Goal: Navigation & Orientation: Find specific page/section

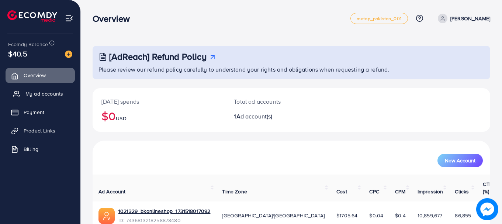
click at [35, 96] on span "My ad accounts" at bounding box center [44, 93] width 38 height 7
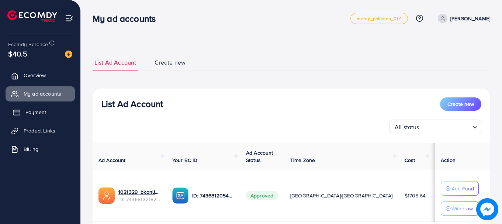
click at [31, 109] on span "Payment" at bounding box center [35, 112] width 21 height 7
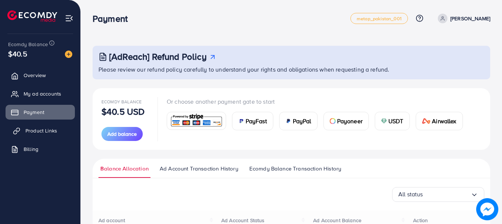
click at [26, 131] on span "Product Links" at bounding box center [41, 130] width 32 height 7
click at [47, 128] on span "Product Links" at bounding box center [41, 130] width 32 height 7
click at [29, 150] on span "Billing" at bounding box center [32, 148] width 15 height 7
click at [35, 128] on span "Product Links" at bounding box center [41, 130] width 32 height 7
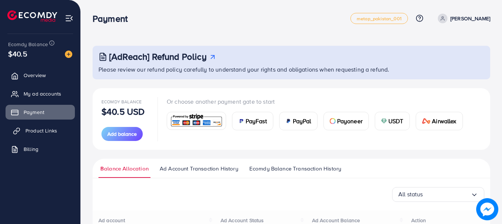
click at [50, 130] on span "Product Links" at bounding box center [41, 130] width 32 height 7
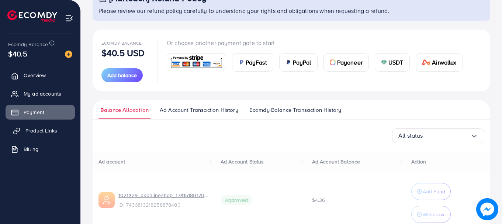
scroll to position [59, 0]
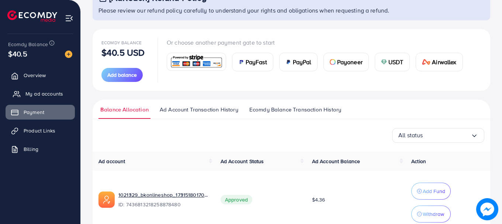
click at [46, 95] on span "My ad accounts" at bounding box center [44, 93] width 38 height 7
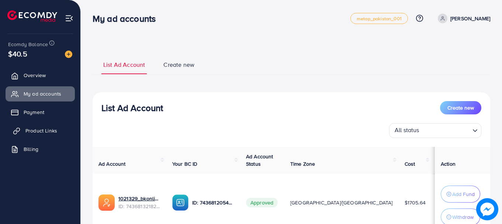
click at [31, 128] on span "Product Links" at bounding box center [41, 130] width 32 height 7
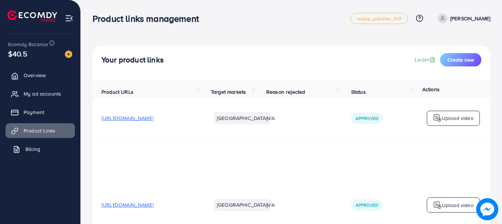
click at [29, 147] on span "Billing" at bounding box center [32, 148] width 15 height 7
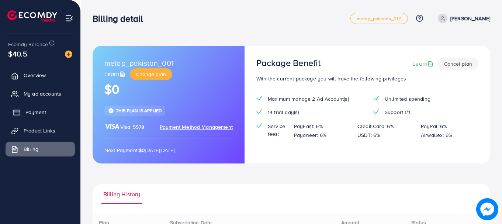
click at [35, 110] on span "Payment" at bounding box center [35, 112] width 21 height 7
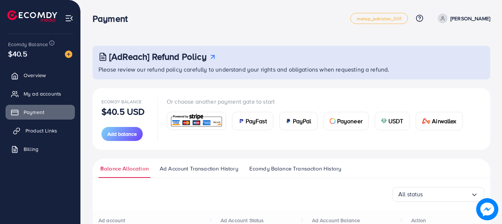
click at [32, 126] on link "Product Links" at bounding box center [40, 130] width 69 height 15
